Goal: Task Accomplishment & Management: Manage account settings

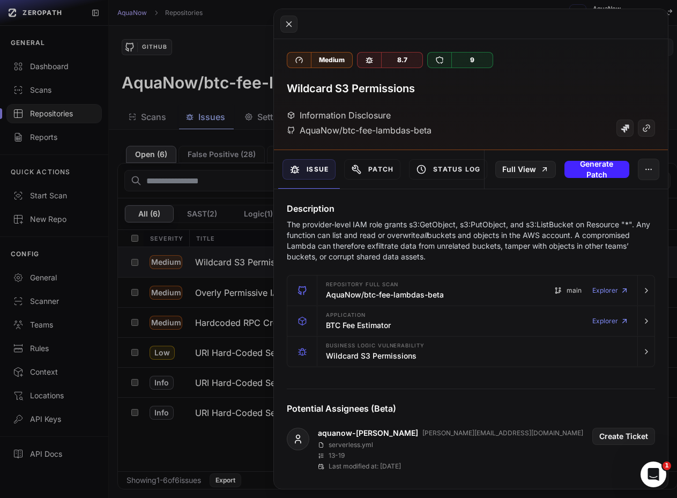
scroll to position [446, 0]
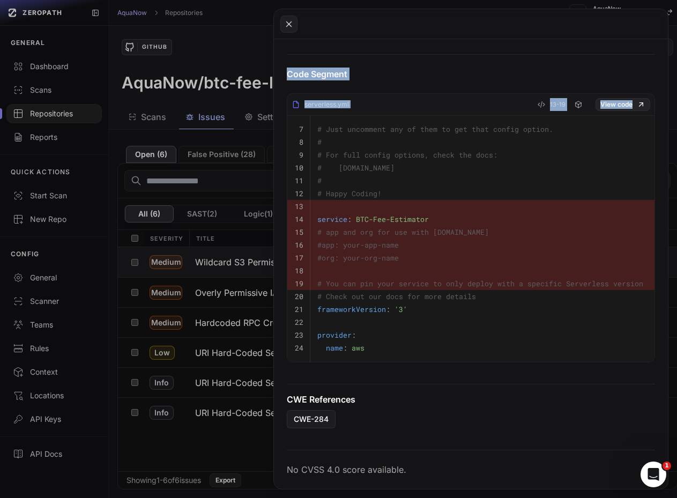
drag, startPoint x: 276, startPoint y: 293, endPoint x: 266, endPoint y: 288, distance: 10.6
click at [266, 288] on div "Open ( 6 ) False Positive ( 28 ) Closed ( 0 ) Scan from [DATE] • 08:14 PM • Ful…" at bounding box center [397, 314] width 577 height 368
click at [201, 175] on button at bounding box center [338, 249] width 677 height 498
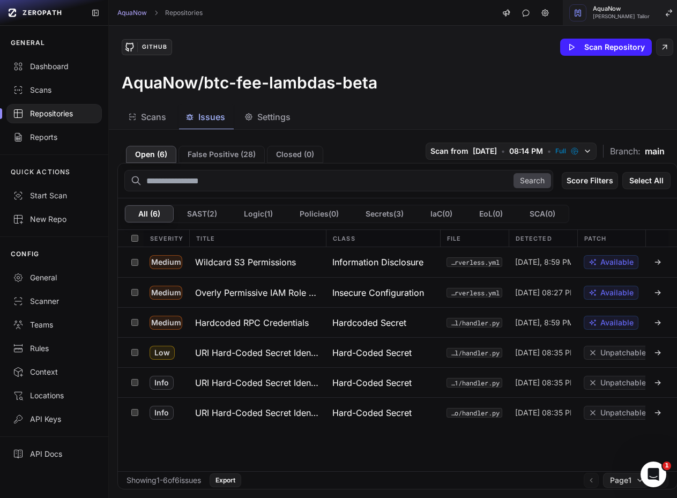
click at [620, 18] on span "Dhaval Tailor" at bounding box center [621, 16] width 57 height 5
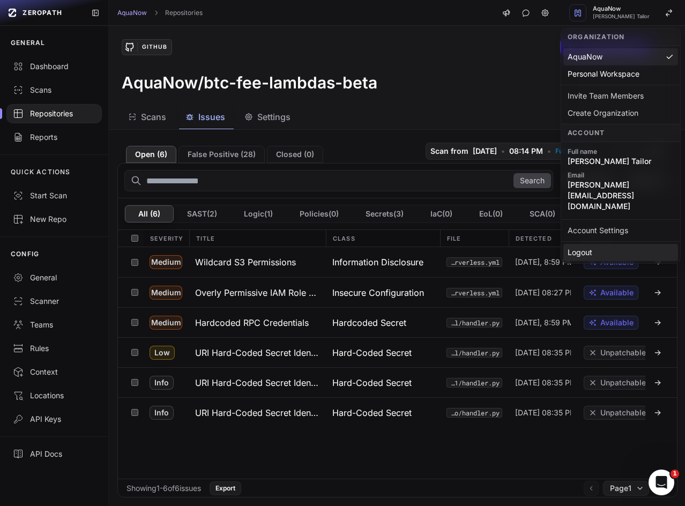
click at [582, 244] on div "Logout" at bounding box center [620, 252] width 115 height 17
